Goal: Navigation & Orientation: Go to known website

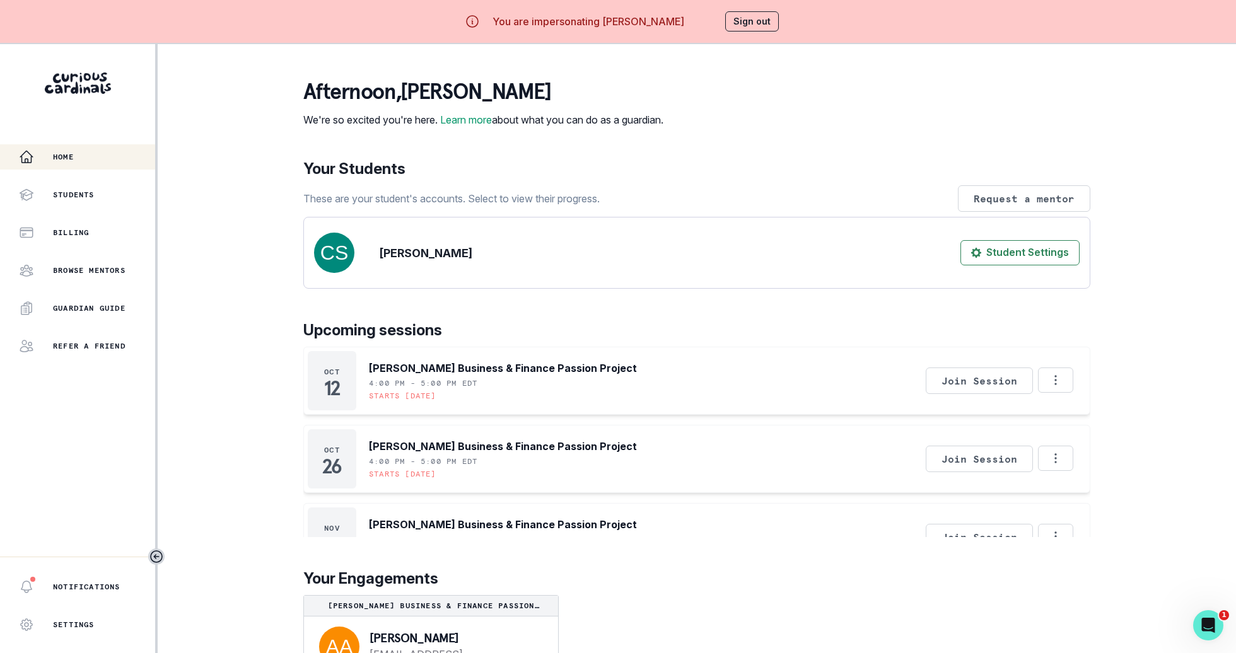
click at [282, 332] on div "Home Students Billing Browse Mentors Guardian Guide Refer a friend Notification…" at bounding box center [618, 370] width 1236 height 653
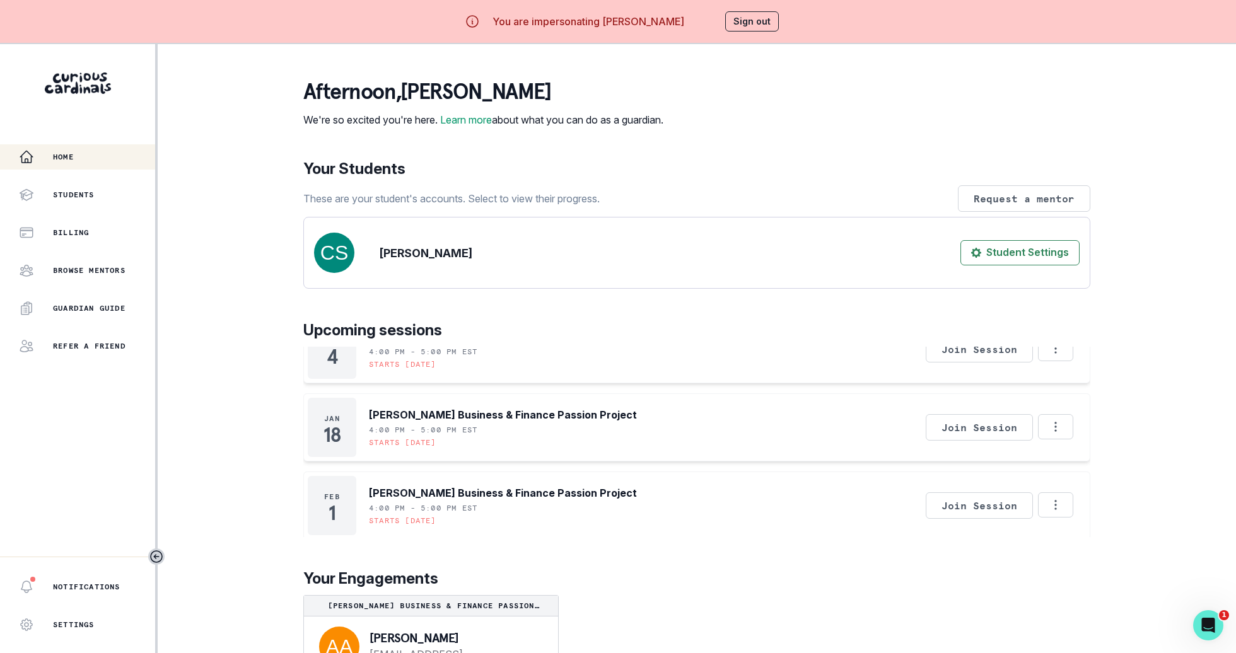
scroll to position [577, 0]
click at [108, 218] on div "Home Students Billing Browse Mentors Guardian Guide Refer a friend" at bounding box center [77, 251] width 155 height 214
click at [115, 239] on div "Billing" at bounding box center [87, 232] width 136 height 15
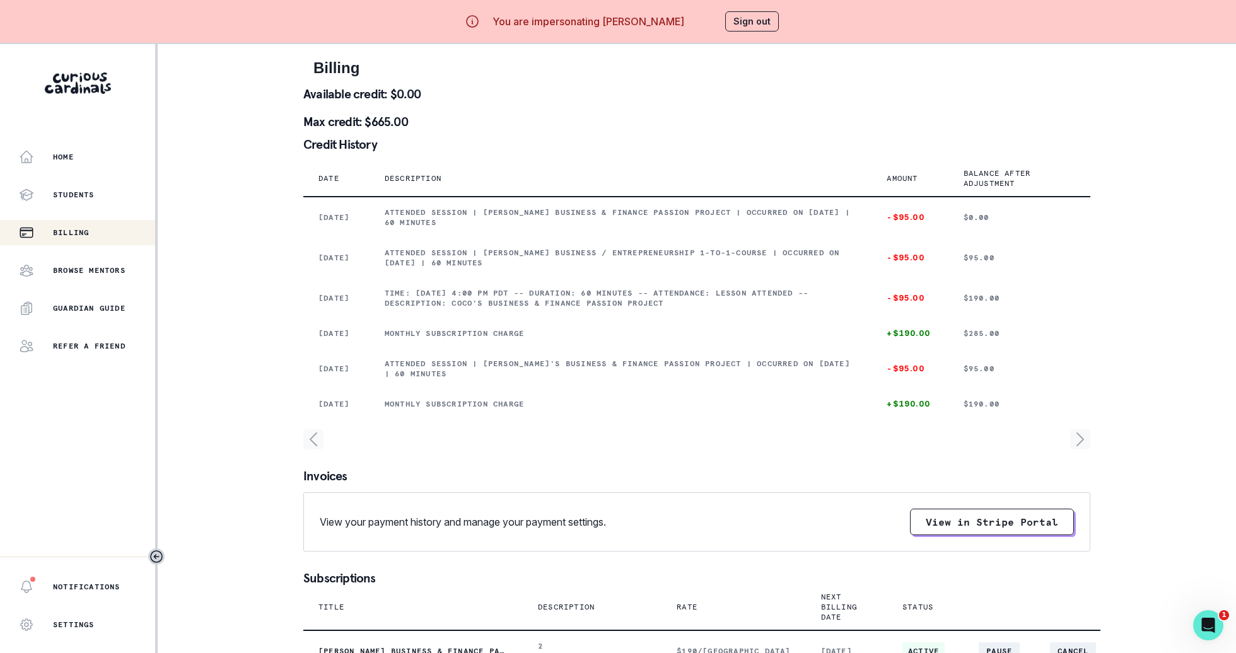
scroll to position [5, 0]
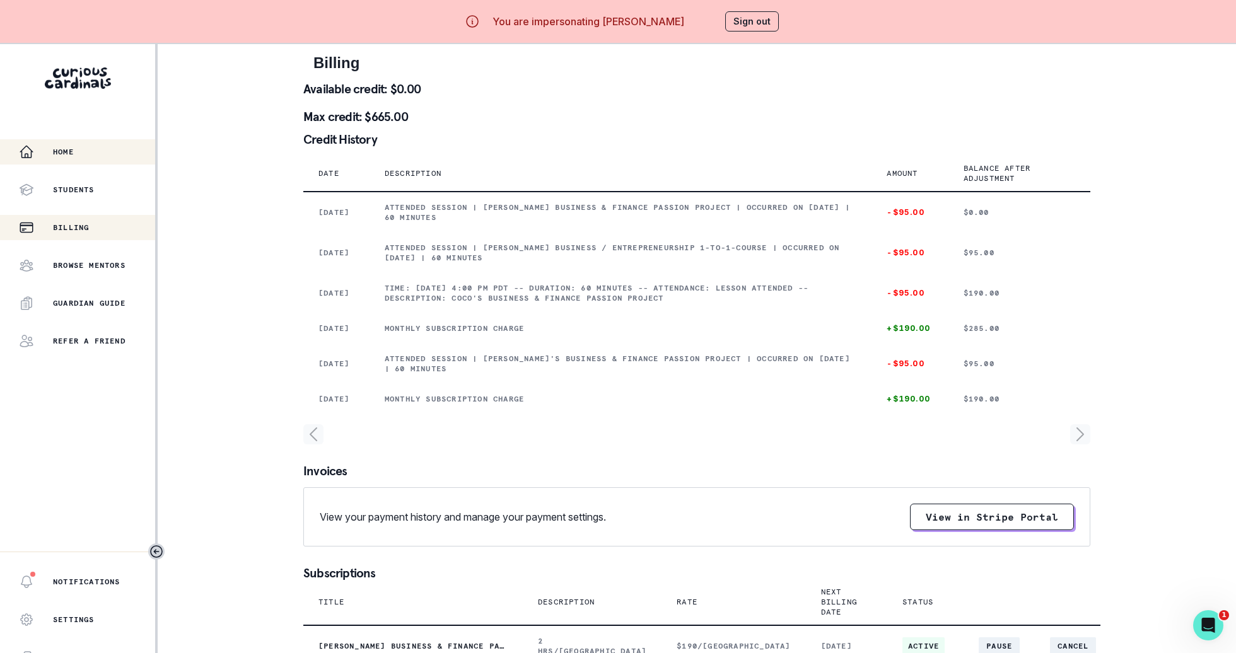
click at [98, 163] on button "Home" at bounding box center [77, 151] width 155 height 25
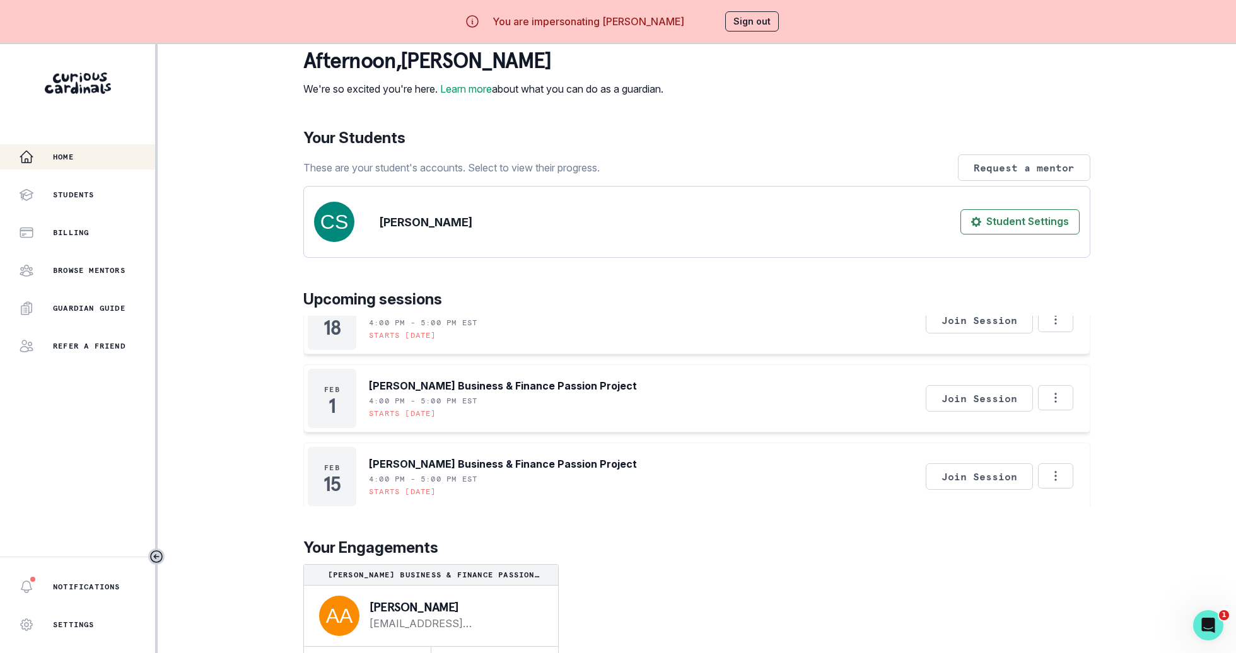
scroll to position [44, 0]
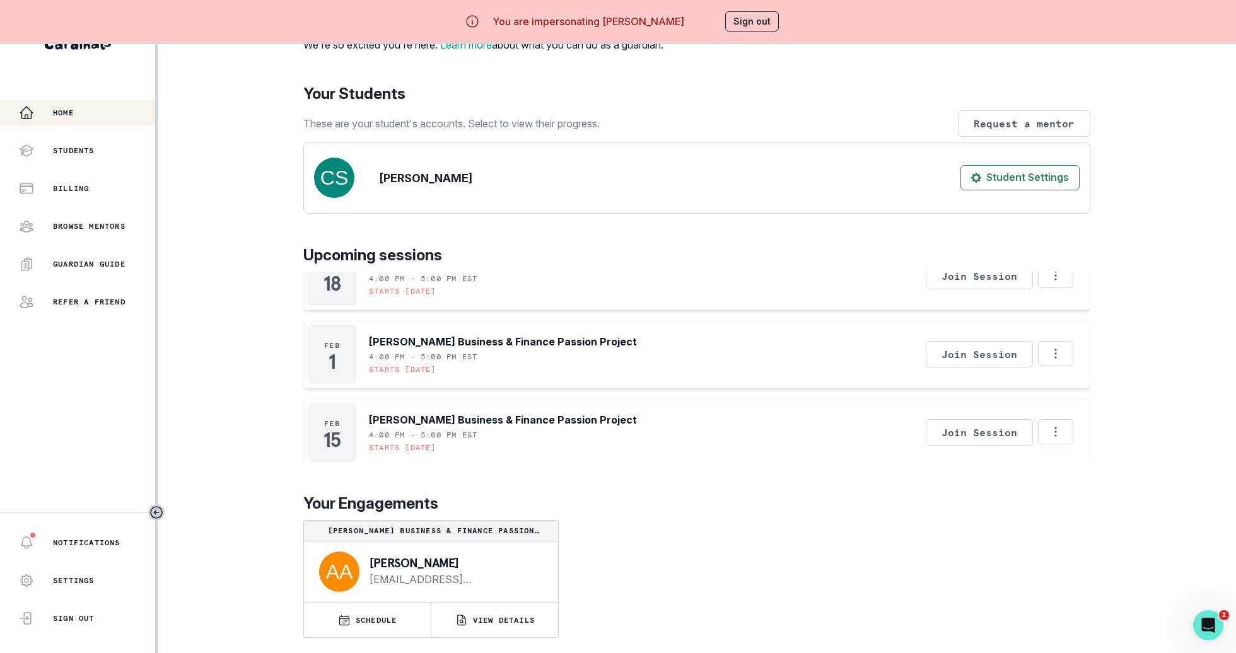
click at [752, 33] on div "You are impersonating [PERSON_NAME] Sign out" at bounding box center [618, 21] width 358 height 30
click at [755, 15] on button "Sign out" at bounding box center [752, 21] width 54 height 20
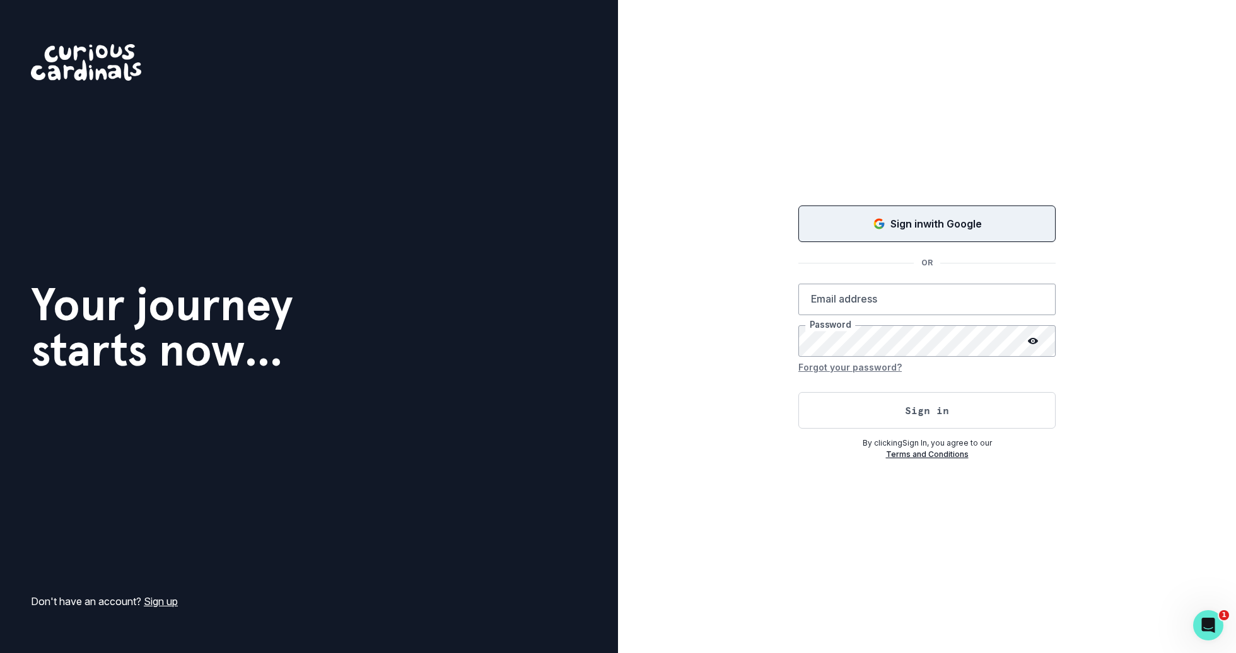
click at [941, 208] on button "Sign in with Google" at bounding box center [926, 224] width 257 height 37
click at [955, 236] on button "Loading..." at bounding box center [926, 224] width 257 height 40
